Goal: Transaction & Acquisition: Purchase product/service

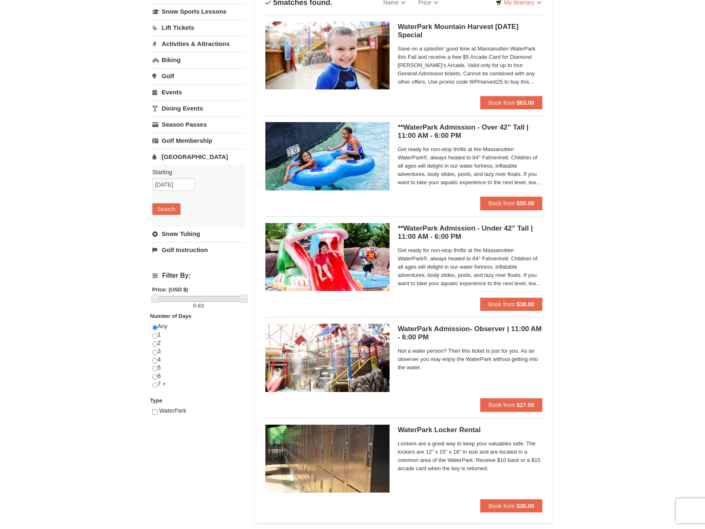
scroll to position [41, 0]
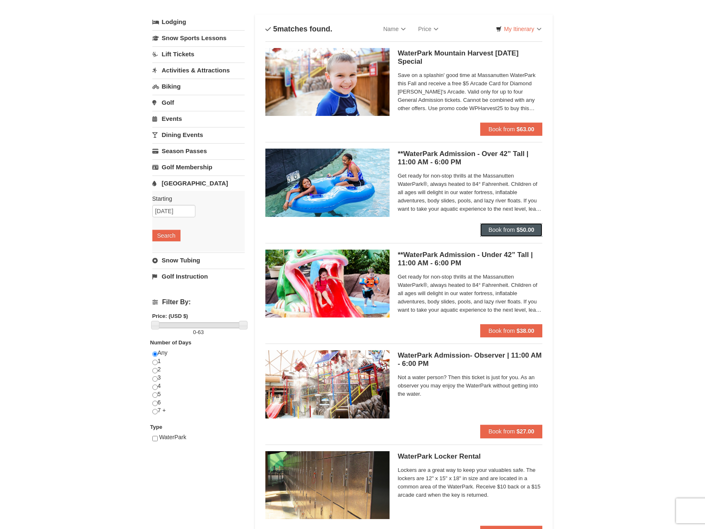
click at [505, 231] on span "Book from" at bounding box center [502, 230] width 27 height 7
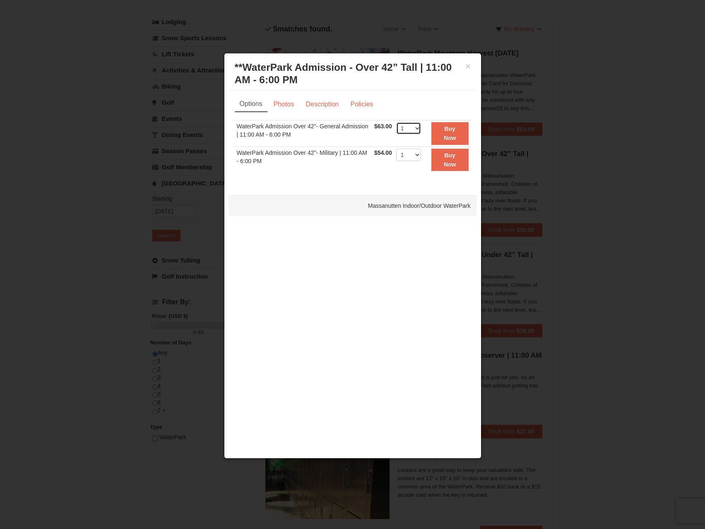
click at [416, 127] on select "1 2 3 4 5 6 7 8 9 10 11 12 13 14 15 16 17 18 19 20 21 22" at bounding box center [408, 128] width 25 height 12
select select "3"
click at [396, 122] on select "1 2 3 4 5 6 7 8 9 10 11 12 13 14 15 16 17 18 19 20 21 22" at bounding box center [408, 128] width 25 height 12
click at [457, 135] on button "Buy Now" at bounding box center [450, 133] width 37 height 23
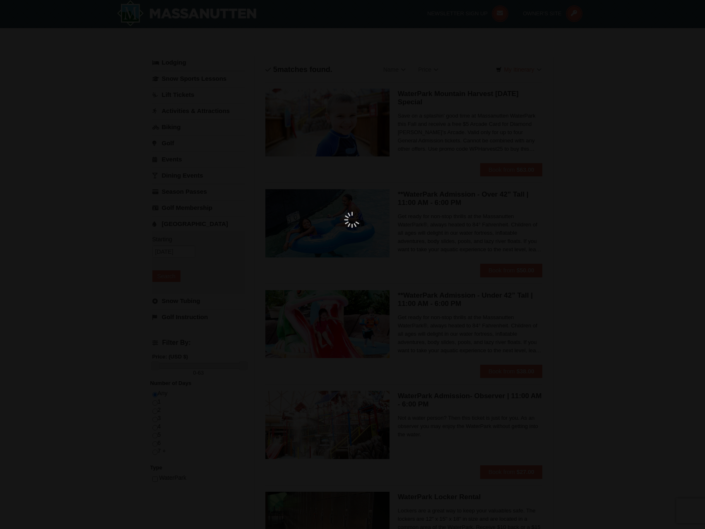
scroll to position [2, 0]
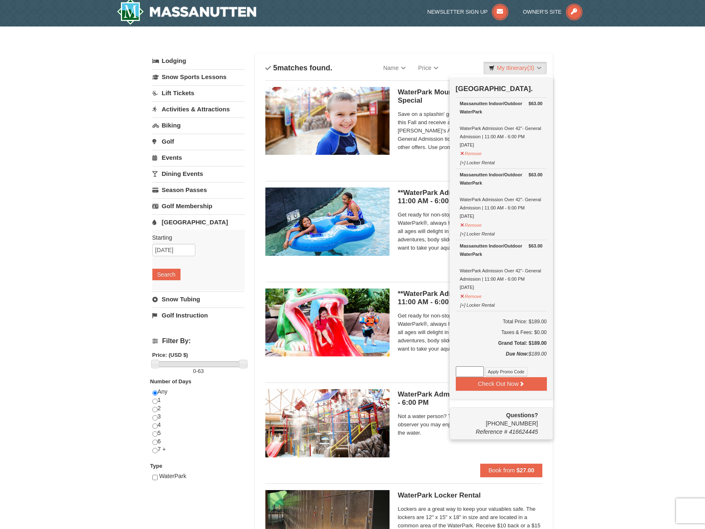
click at [622, 139] on div "× Categories List Filter My Itinerary (3) Check Out Now Water Park Pass. $63.00…" at bounding box center [352, 317] width 705 height 581
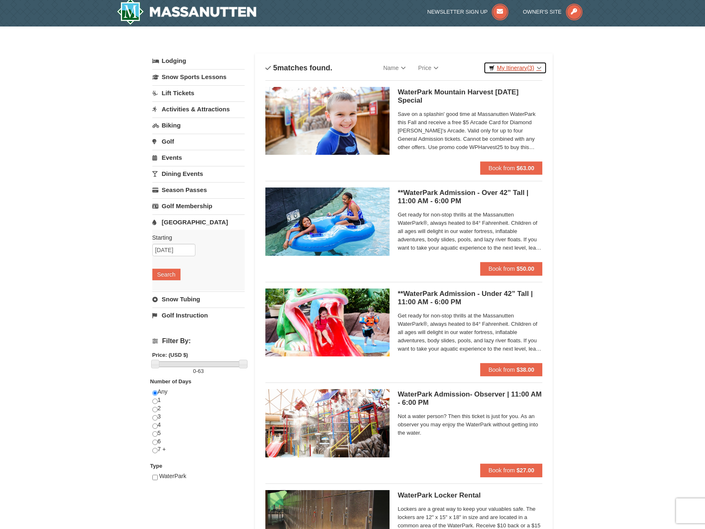
click at [524, 68] on link "My Itinerary (3)" at bounding box center [515, 68] width 63 height 12
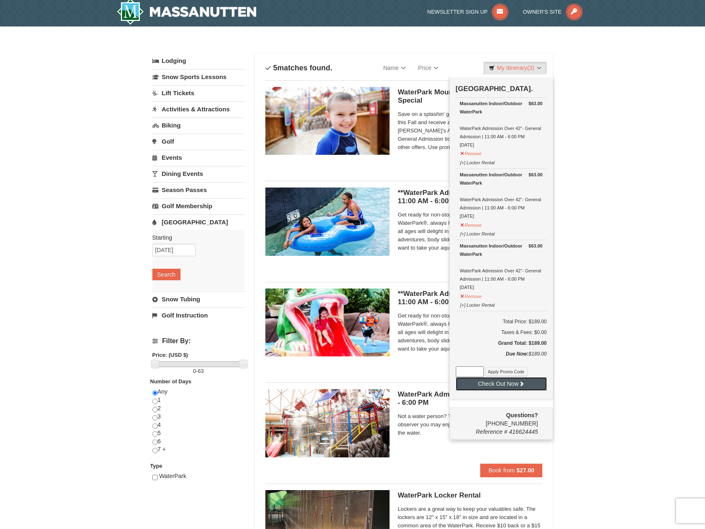
click at [513, 386] on button "Check Out Now" at bounding box center [501, 383] width 91 height 13
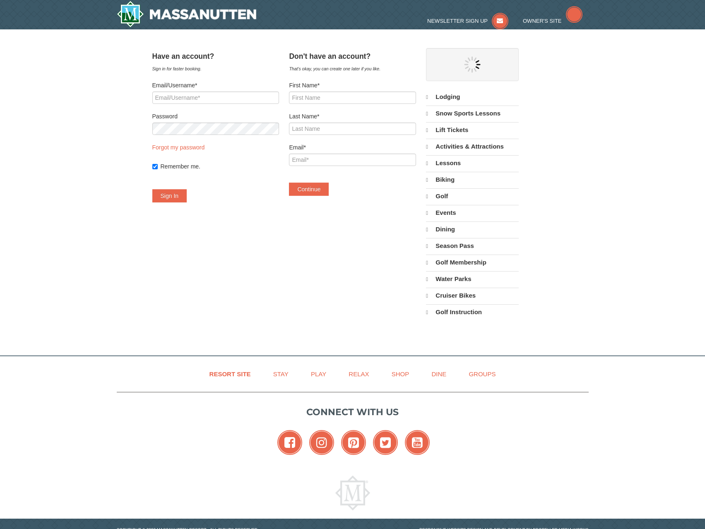
select select "10"
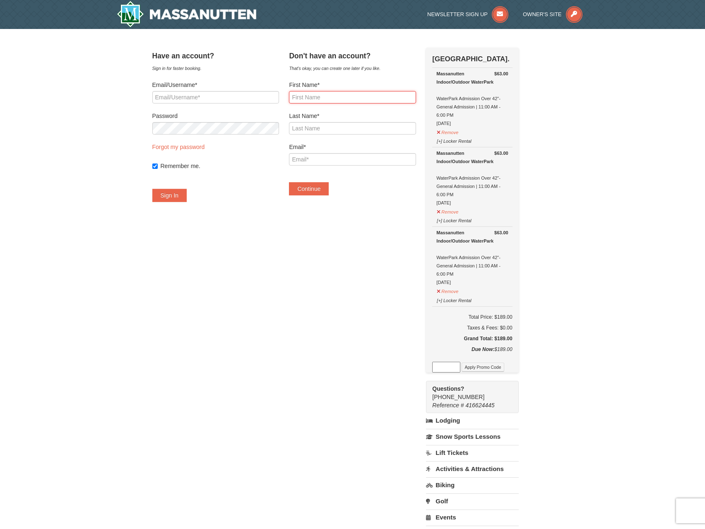
click at [319, 97] on input "First Name*" at bounding box center [352, 97] width 127 height 12
type input "Yousef"
type input "Master"
type input "yousef@yousefmaster.com"
click at [287, 335] on div "Have an account? Sign in for faster booking. Email/Username* Password Forgot my…" at bounding box center [352, 339] width 401 height 583
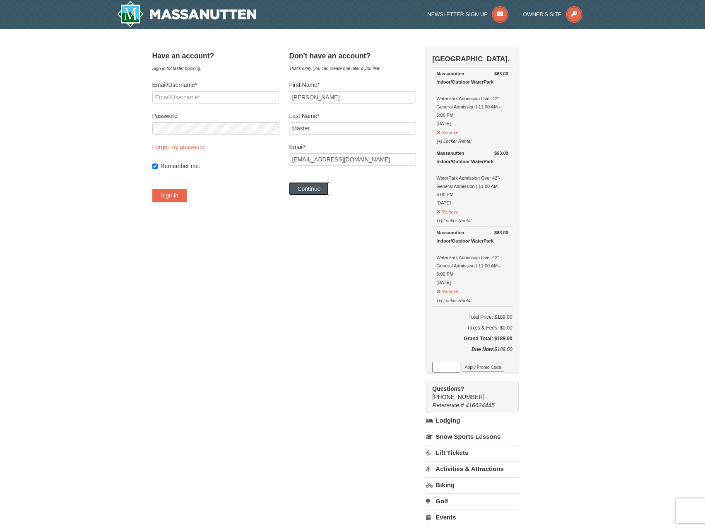
click at [322, 185] on button "Continue" at bounding box center [309, 188] width 40 height 13
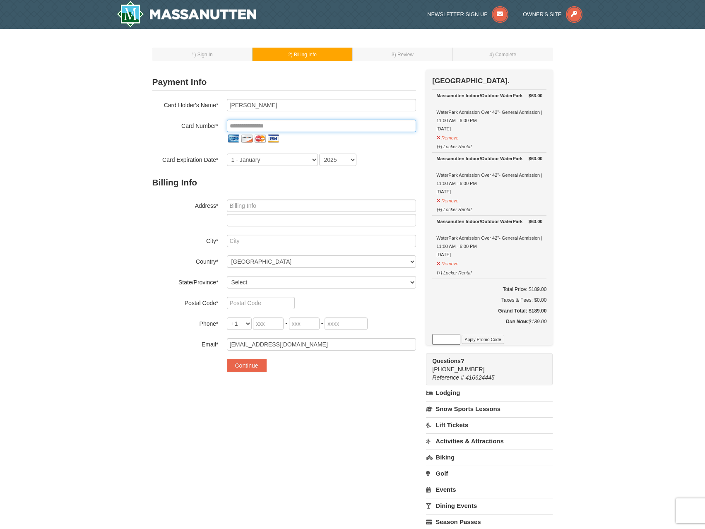
click at [261, 123] on input "tel" at bounding box center [321, 126] width 189 height 12
type input "**********"
select select "4"
select select "2027"
type input "148 E ST SE"
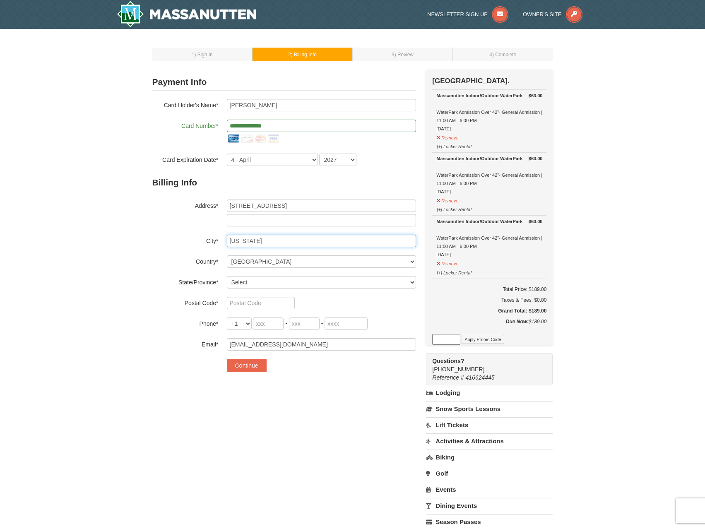
type input "Washington"
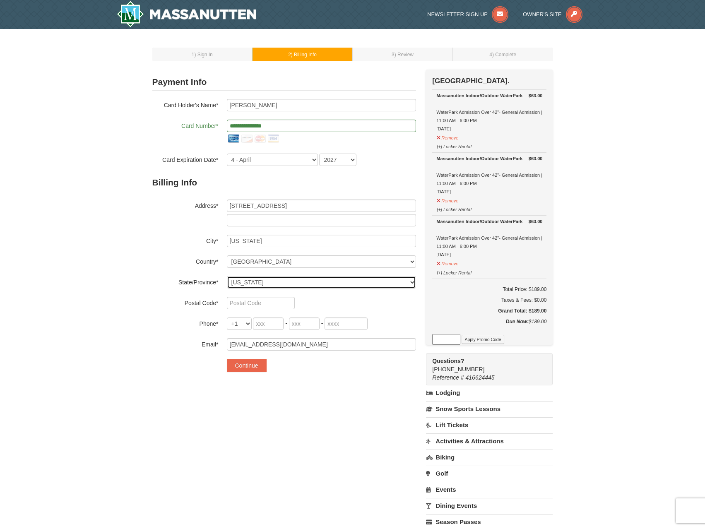
select select "DC"
type input "20003"
type input "804"
type input "763"
type input "9065"
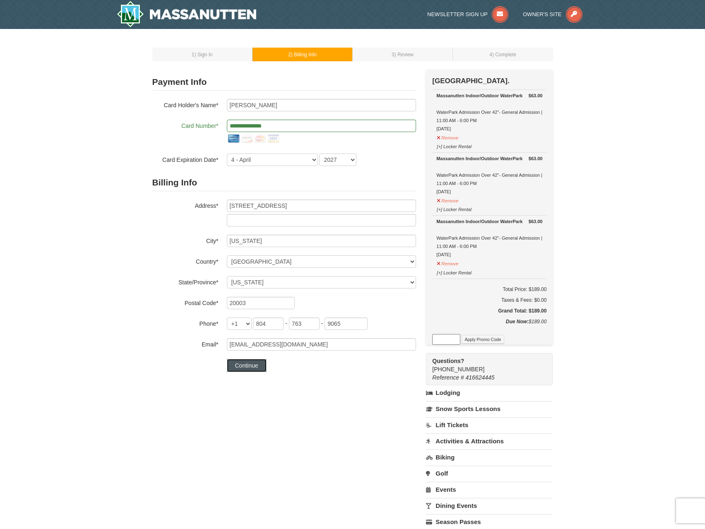
click at [237, 365] on button "Continue" at bounding box center [247, 365] width 40 height 13
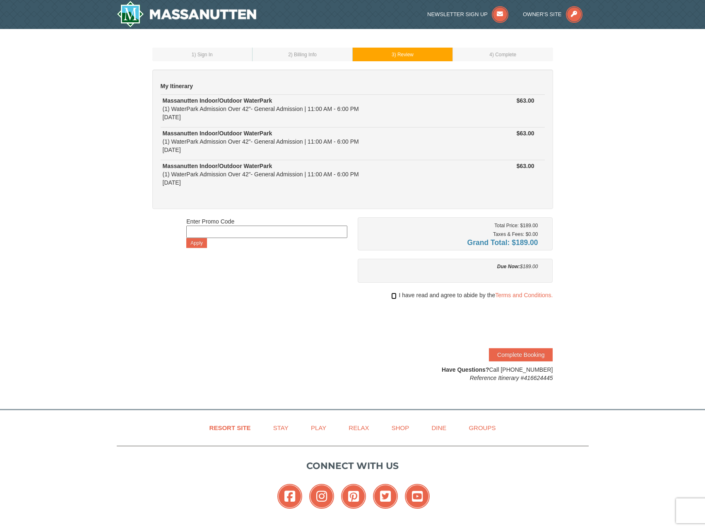
click at [391, 294] on input "checkbox" at bounding box center [393, 296] width 5 height 7
checkbox input "true"
click at [220, 236] on input at bounding box center [266, 232] width 161 height 12
type input "WPFUNDAY25"
click at [203, 243] on button "Apply" at bounding box center [196, 243] width 21 height 10
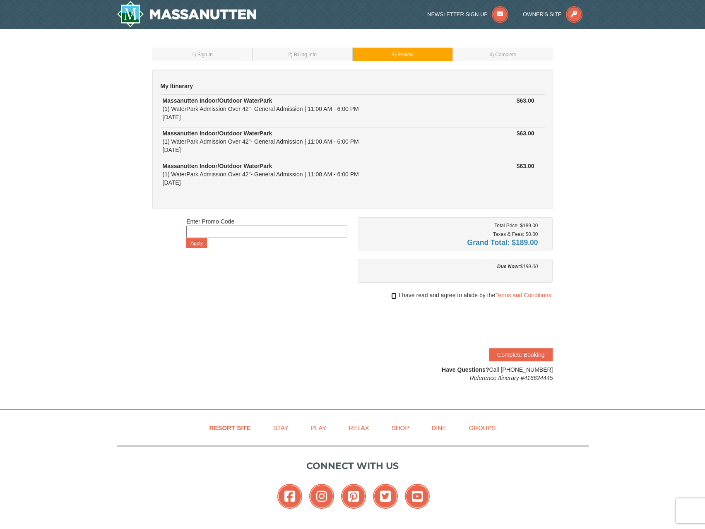
click at [395, 296] on input "checkbox" at bounding box center [393, 296] width 5 height 7
checkbox input "true"
click at [523, 353] on button "Complete Booking" at bounding box center [521, 354] width 64 height 13
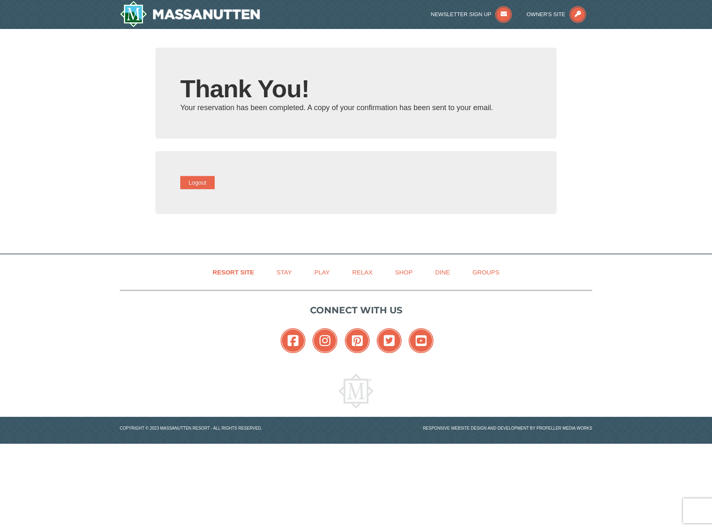
type input "[EMAIL_ADDRESS][DOMAIN_NAME]"
